Goal: Task Accomplishment & Management: Use online tool/utility

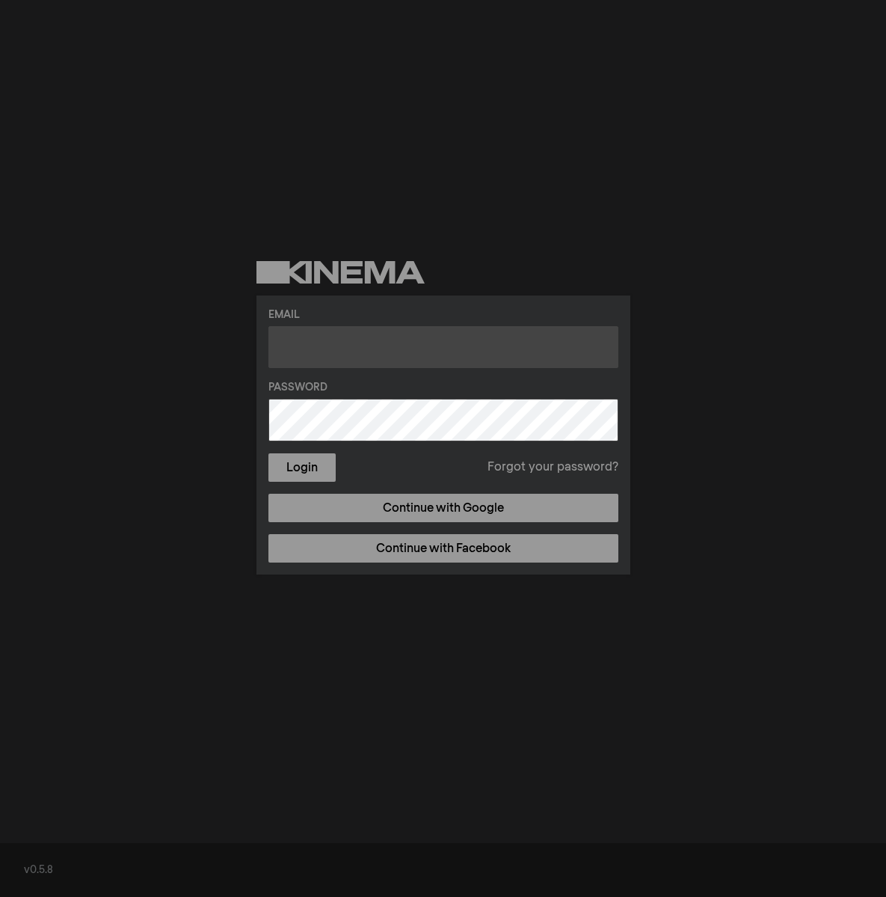
click at [383, 334] on input "text" at bounding box center [443, 347] width 350 height 42
type input "[EMAIL_ADDRESS][DOMAIN_NAME]"
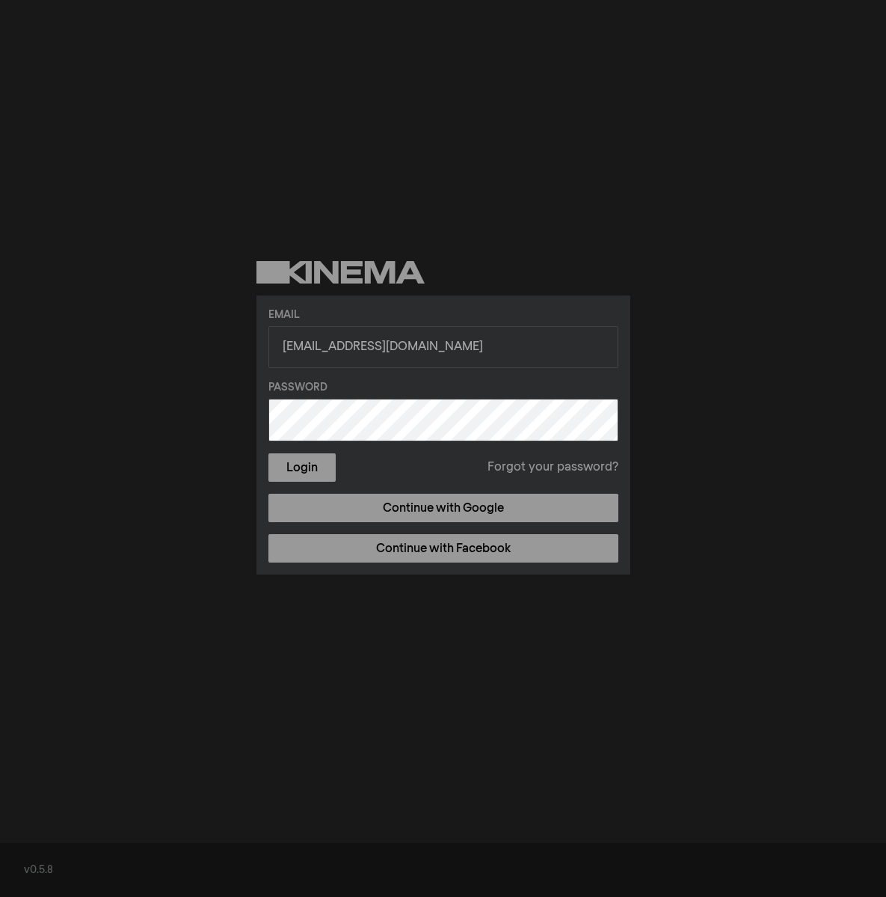
click at [268, 453] on button "Login" at bounding box center [301, 467] width 67 height 28
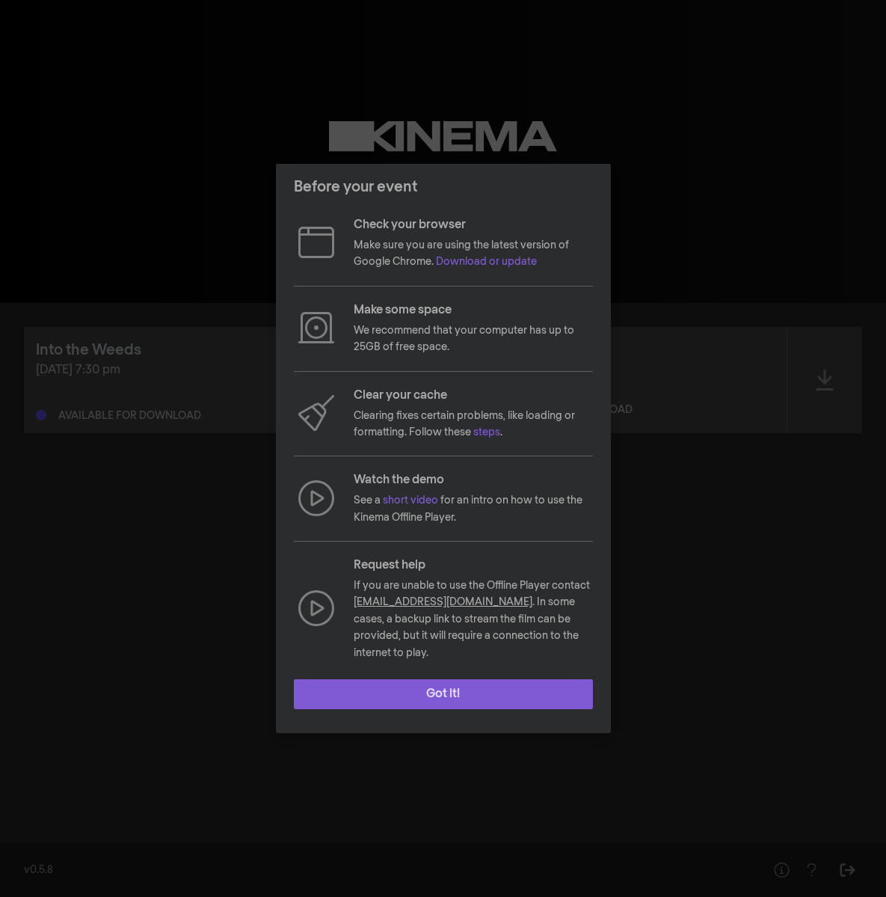
click at [543, 699] on button "Got it!" at bounding box center [443, 694] width 299 height 30
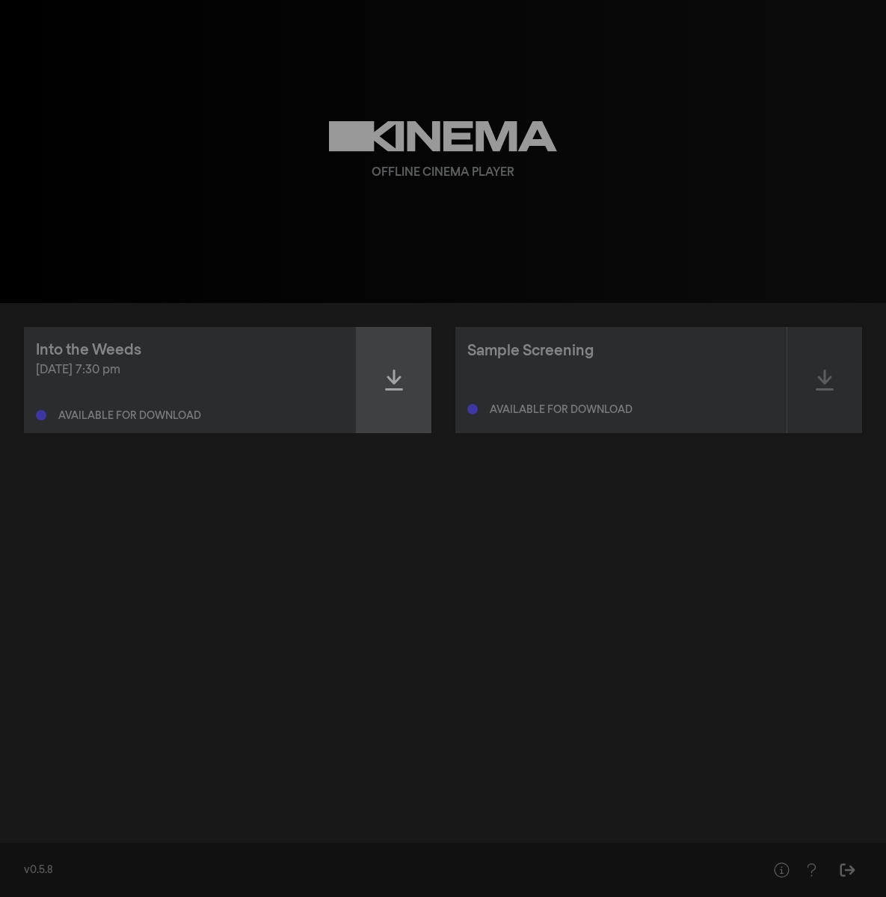
click at [372, 381] on div at bounding box center [394, 380] width 75 height 106
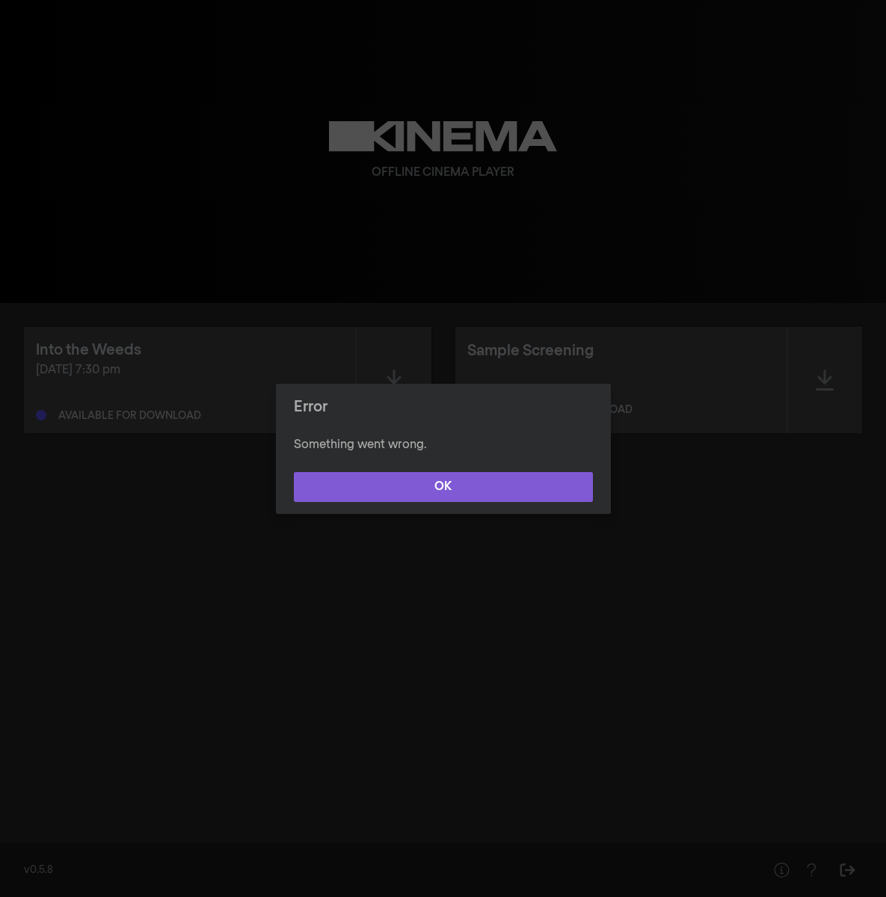
click at [527, 473] on button "OK" at bounding box center [443, 487] width 299 height 30
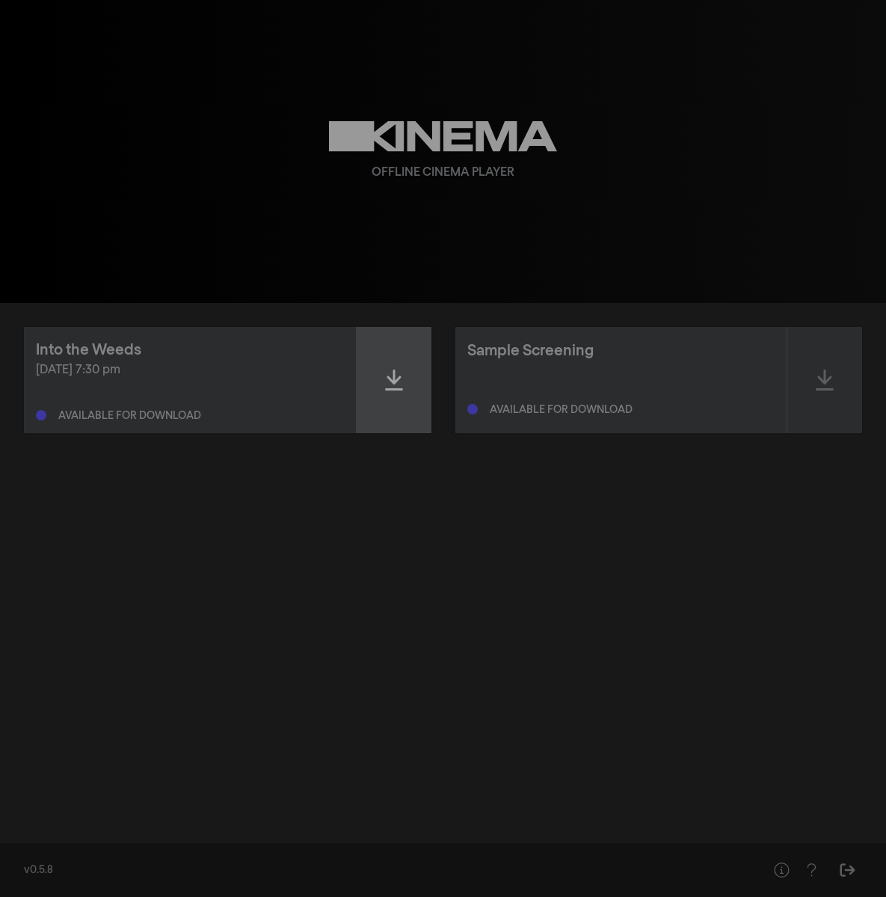
click at [402, 392] on div at bounding box center [394, 380] width 75 height 106
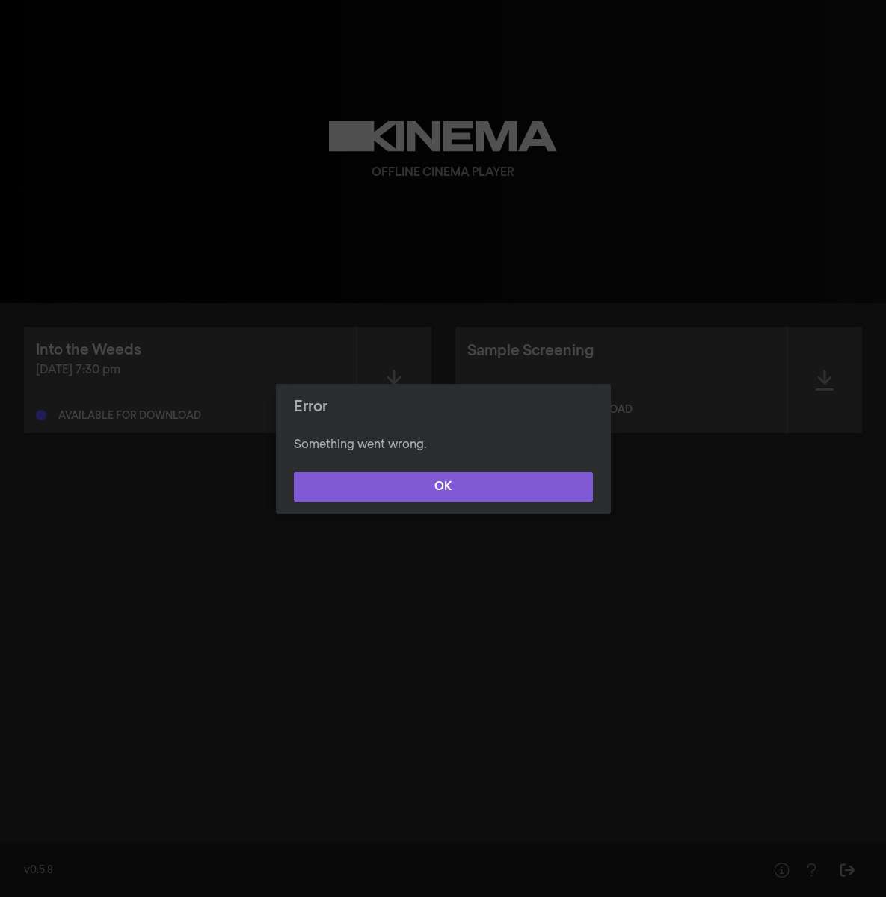
click at [534, 488] on button "OK" at bounding box center [443, 487] width 299 height 30
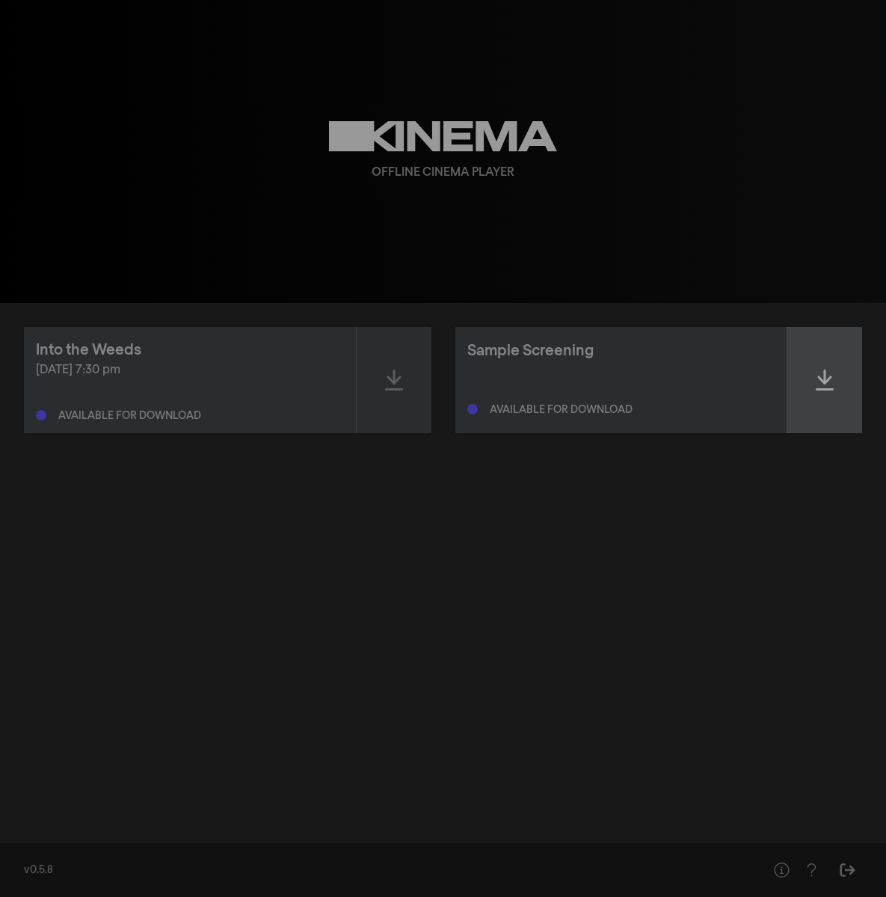
click at [827, 399] on div at bounding box center [825, 380] width 75 height 106
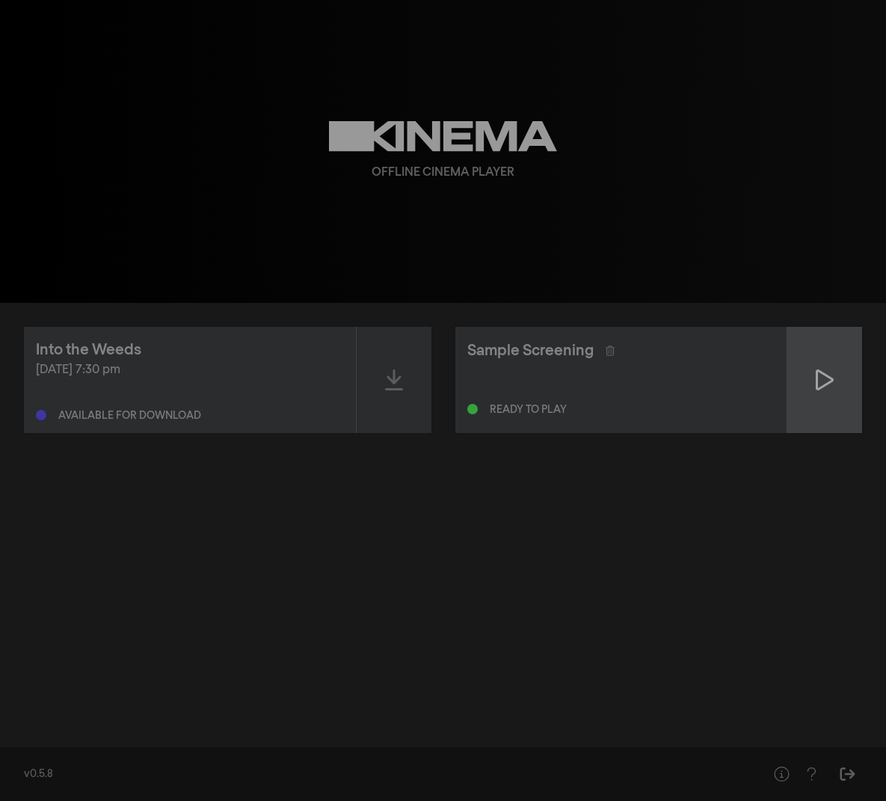
click at [814, 377] on div at bounding box center [825, 380] width 75 height 106
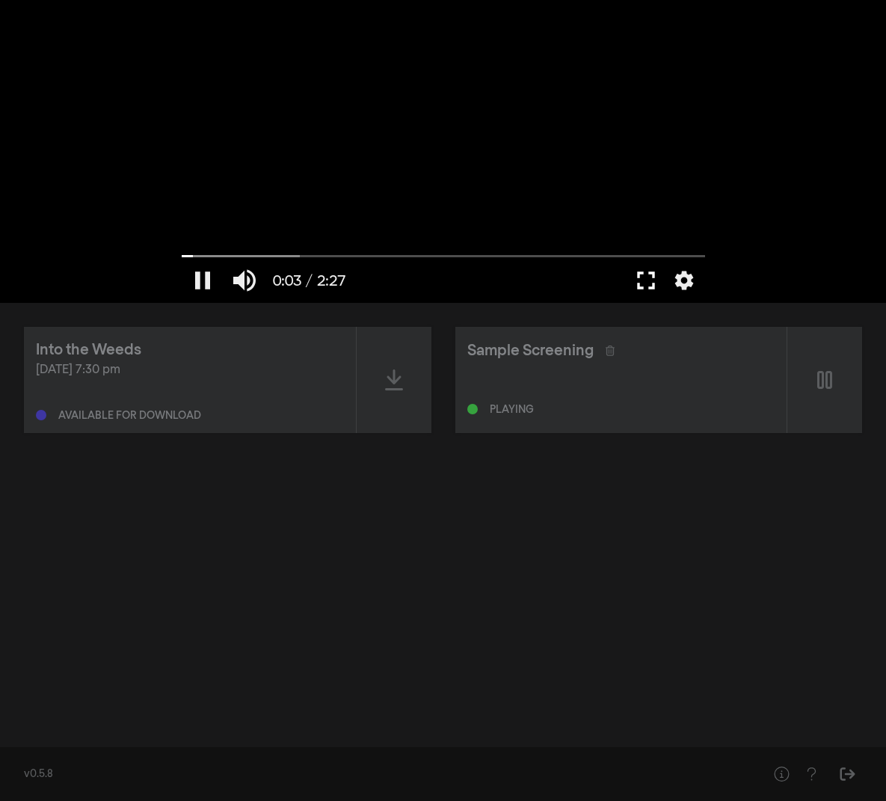
click at [644, 286] on button "fullscreen" at bounding box center [646, 280] width 42 height 45
click at [206, 281] on button "pause" at bounding box center [203, 280] width 42 height 45
type input "12.178179"
click at [378, 395] on div at bounding box center [394, 380] width 75 height 106
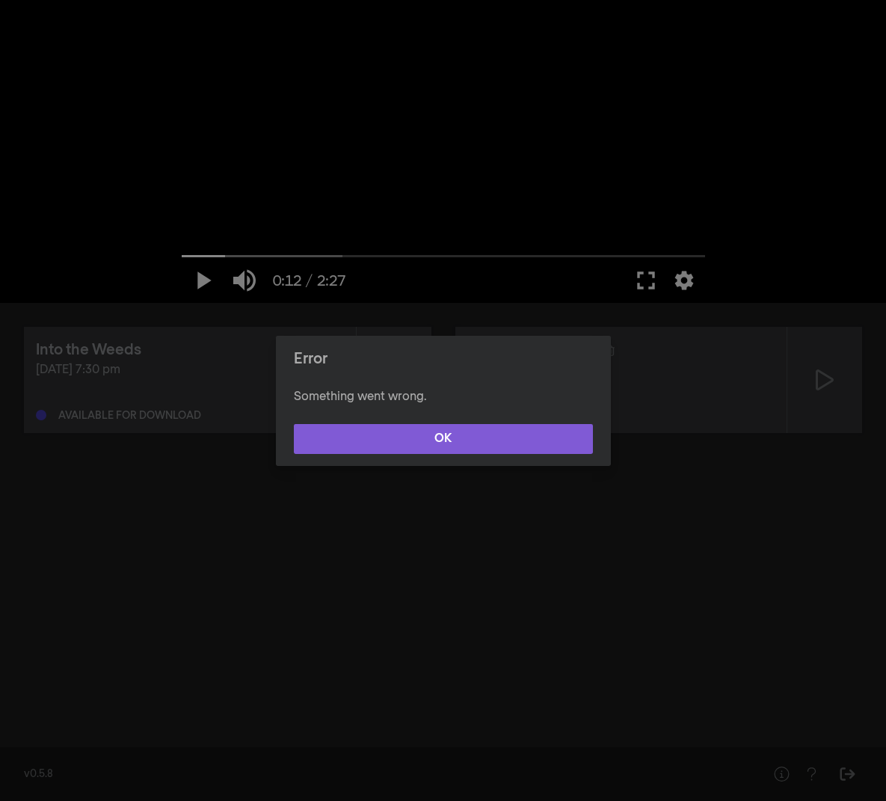
click at [373, 447] on button "OK" at bounding box center [443, 439] width 299 height 30
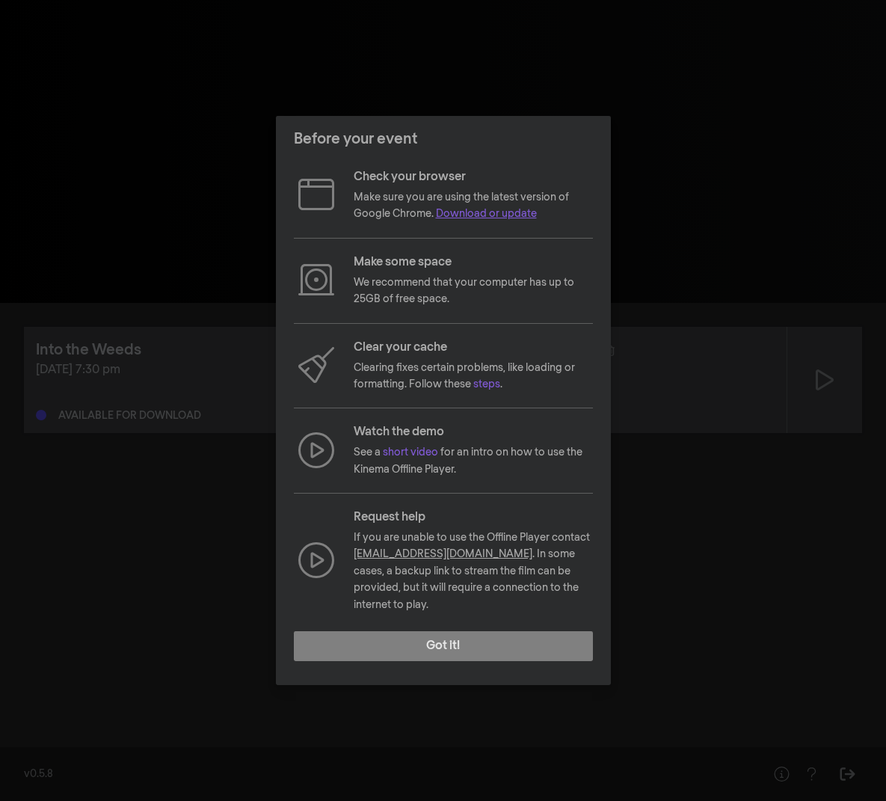
click at [497, 219] on link "Download or update" at bounding box center [486, 214] width 101 height 10
click at [695, 206] on div "Before your event Check your browser Make sure you are using the latest version…" at bounding box center [443, 400] width 886 height 801
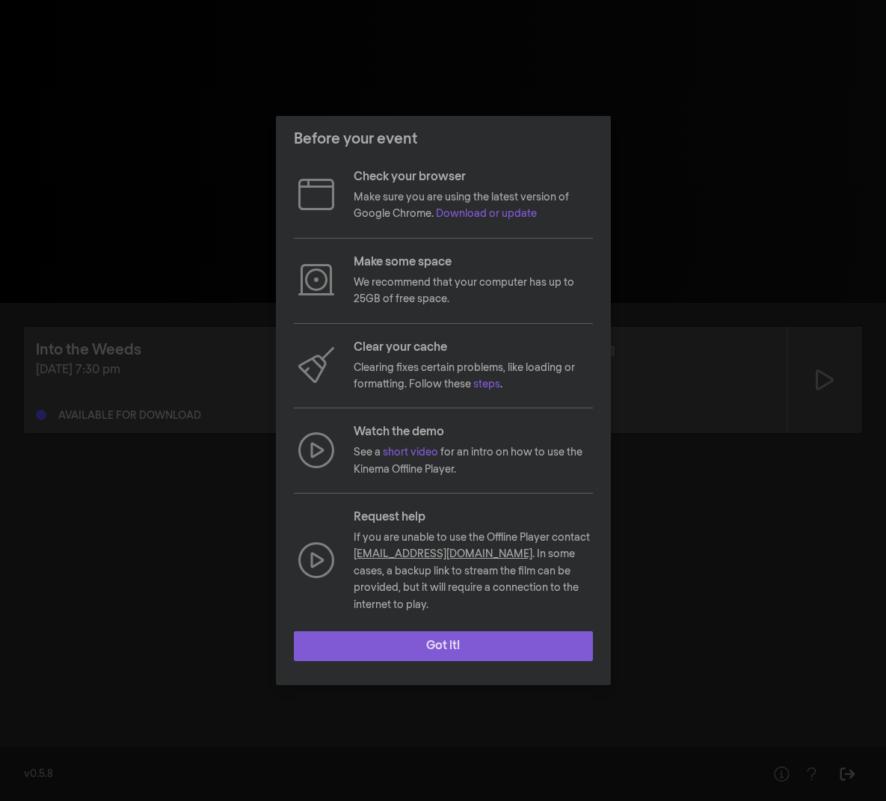
click at [533, 636] on button "Got it!" at bounding box center [443, 646] width 299 height 30
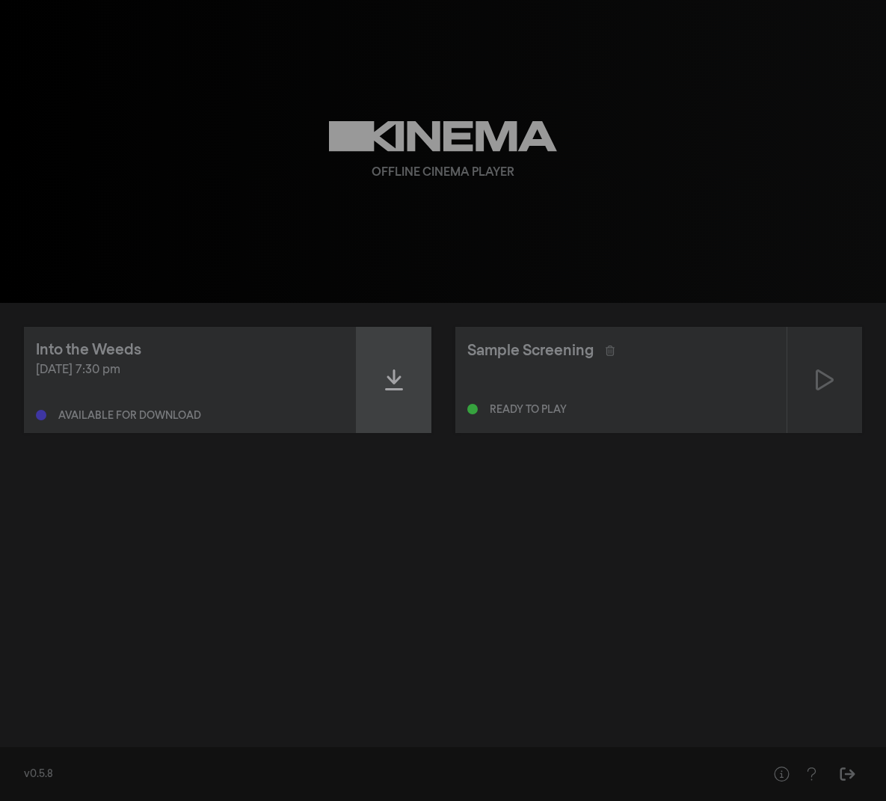
click at [388, 386] on icon at bounding box center [394, 380] width 18 height 24
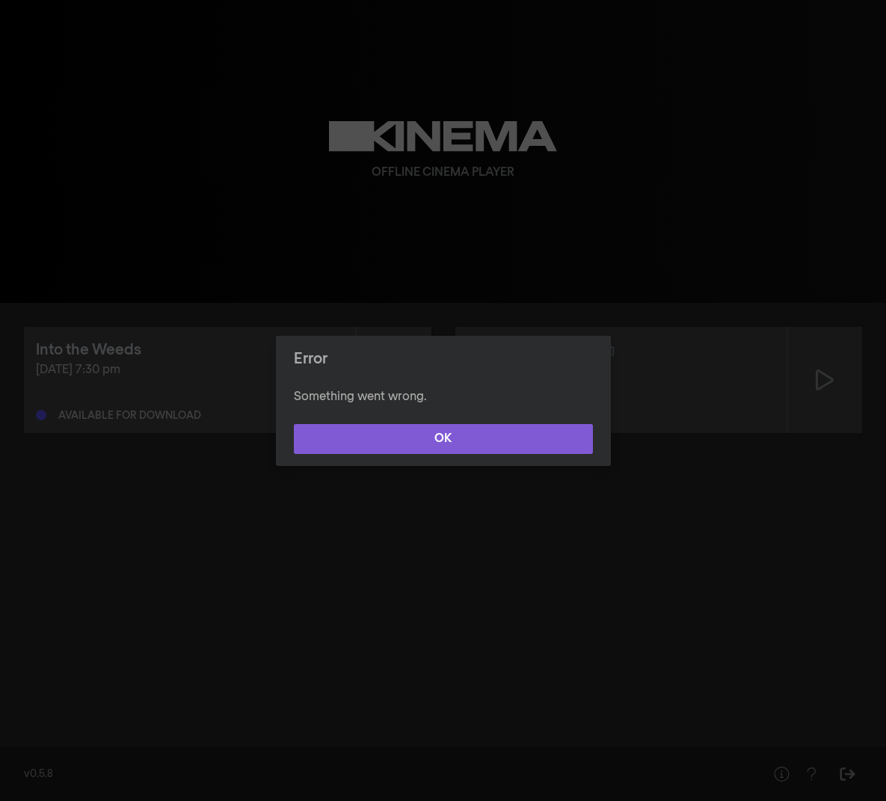
click at [405, 446] on button "OK" at bounding box center [443, 439] width 299 height 30
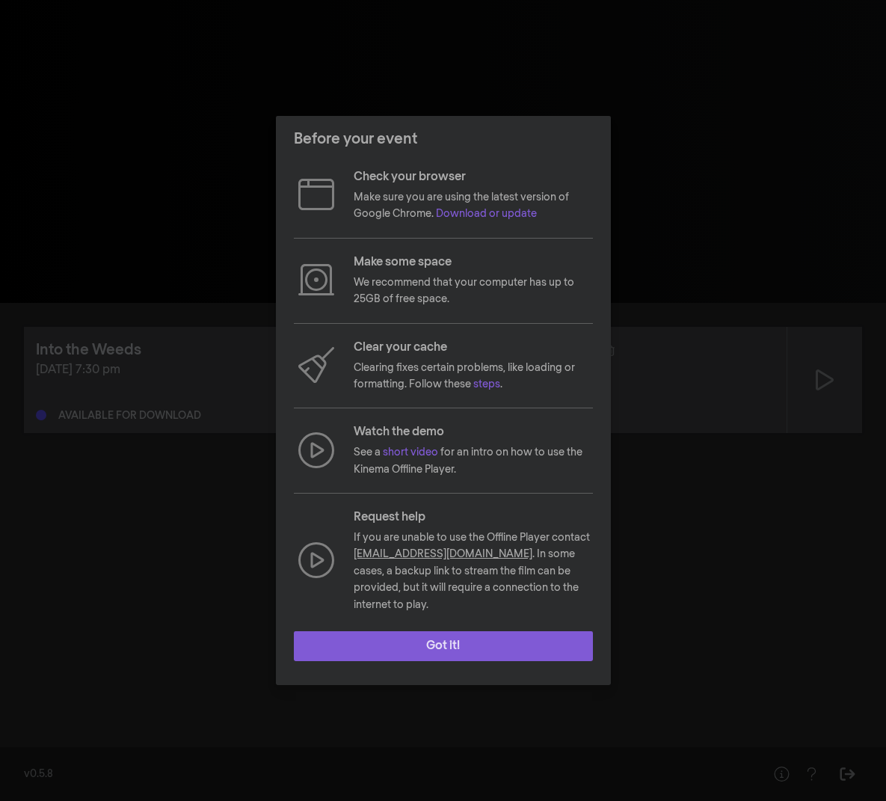
click at [506, 641] on button "Got it!" at bounding box center [443, 646] width 299 height 30
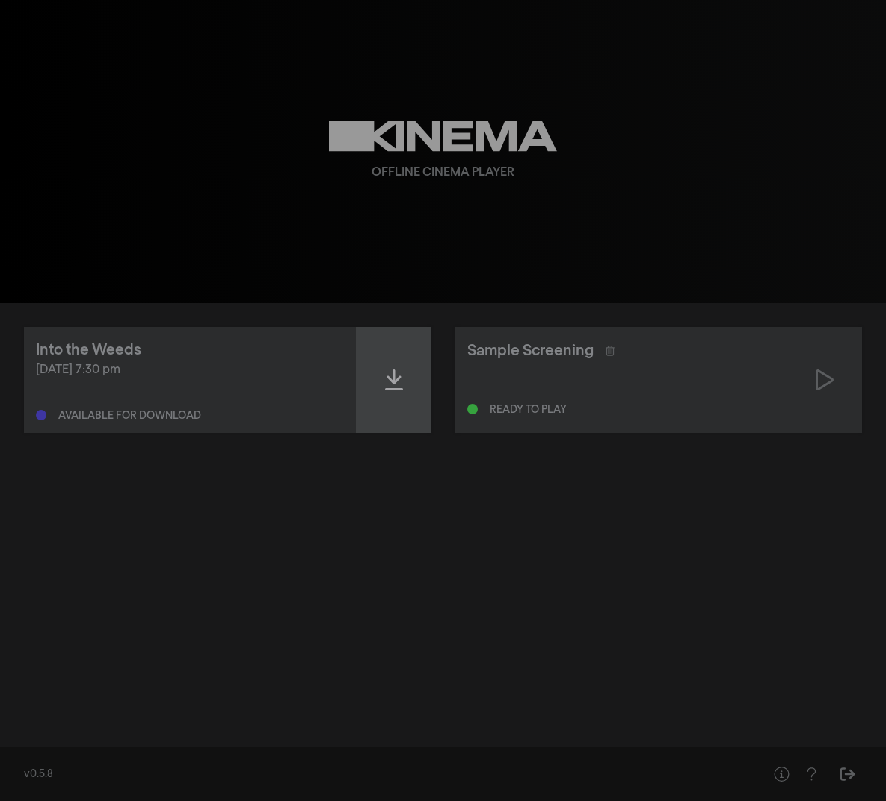
click at [409, 393] on div at bounding box center [394, 380] width 75 height 106
